Goal: Find specific page/section: Find specific page/section

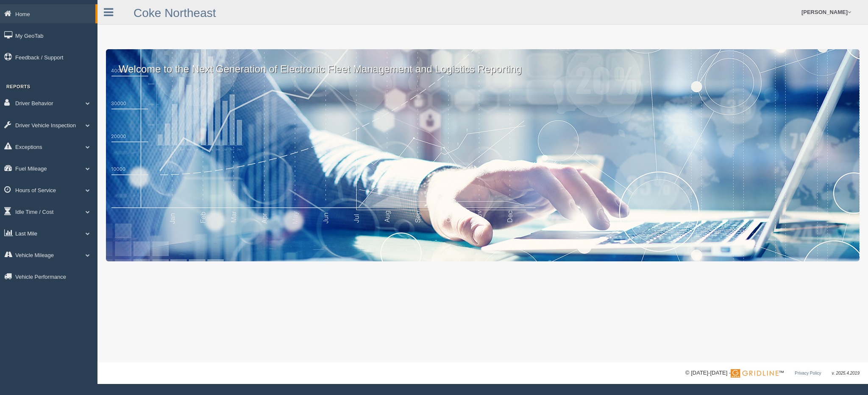
click at [39, 235] on link "Last Mile" at bounding box center [48, 232] width 97 height 19
click at [45, 269] on link "Zone Editor" at bounding box center [55, 267] width 80 height 15
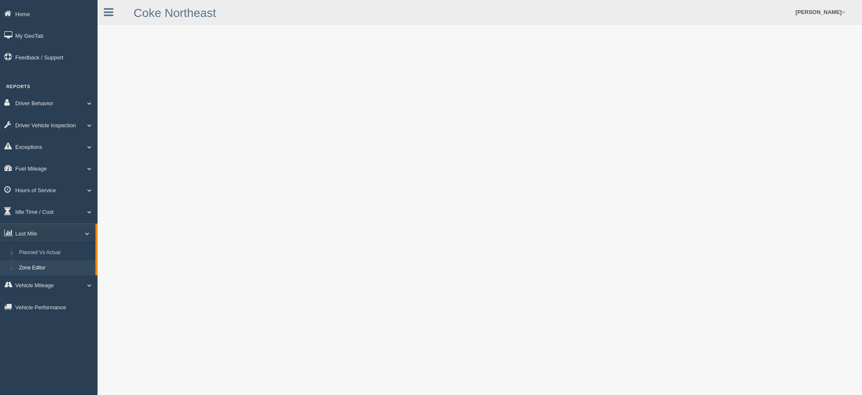
click at [365, 12] on form "[PERSON_NAME] Feedback/Support Log Off" at bounding box center [594, 12] width 535 height 24
click at [298, 23] on div "Coke Northeast [PERSON_NAME] Feedback/Support Log Off" at bounding box center [479, 12] width 764 height 25
click at [49, 268] on link "Zone Editor" at bounding box center [55, 267] width 80 height 15
click at [532, 12] on ul "[PERSON_NAME] Feedback/Support Log Off" at bounding box center [662, 12] width 374 height 24
